Goal: Navigation & Orientation: Understand site structure

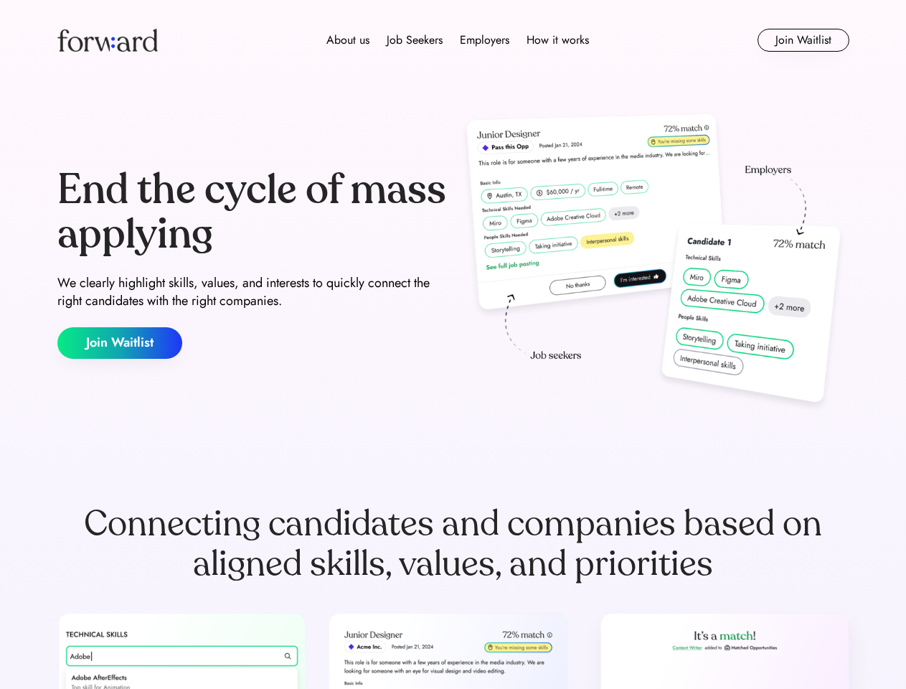
click at [453, 344] on div "End the cycle of mass applying We clearly highlight skills, values, and interes…" at bounding box center [453, 263] width 792 height 309
click at [453, 40] on div "About us Job Seekers Employers How it works" at bounding box center [457, 40] width 565 height 17
click at [108, 40] on img at bounding box center [107, 40] width 100 height 23
click at [458, 40] on div "About us Job Seekers Employers How it works" at bounding box center [457, 40] width 565 height 17
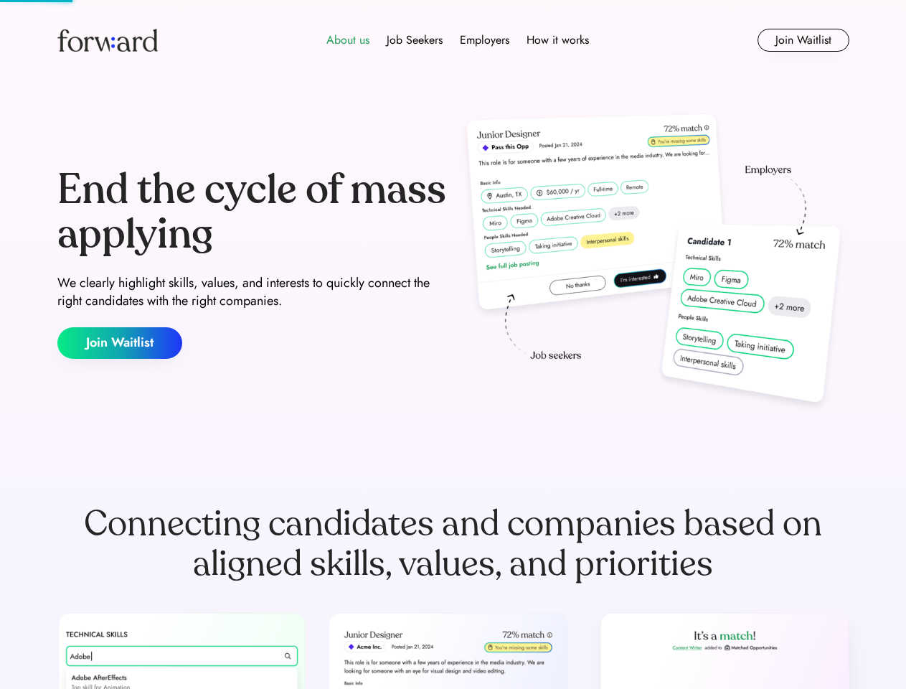
click at [348, 40] on div "About us" at bounding box center [347, 40] width 43 height 17
click at [415, 40] on div "Job Seekers" at bounding box center [415, 40] width 56 height 17
click at [484, 40] on div "Employers" at bounding box center [485, 40] width 50 height 17
click at [557, 40] on div "How it works" at bounding box center [558, 40] width 62 height 17
click at [803, 40] on button "Join Waitlist" at bounding box center [804, 40] width 92 height 23
